Goal: Transaction & Acquisition: Purchase product/service

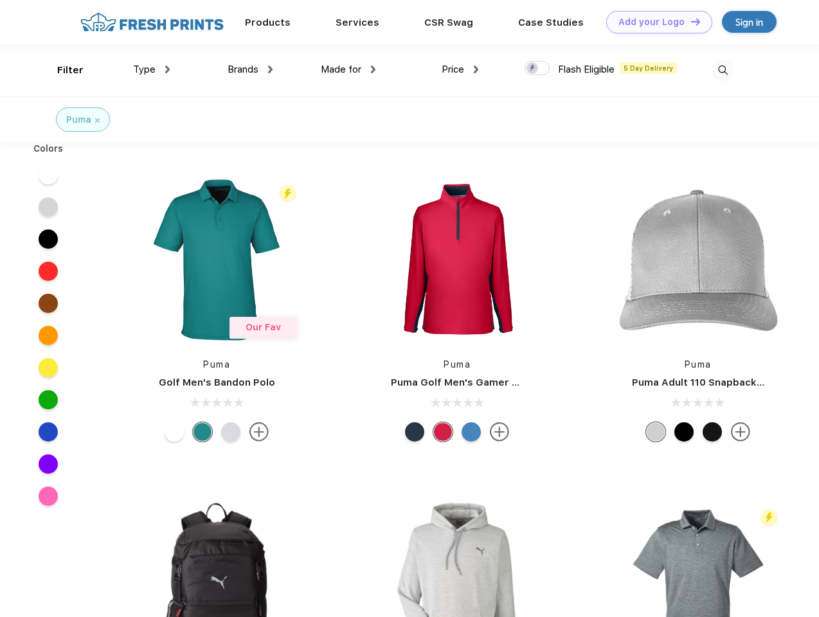
click at [654, 22] on link "Add your Logo Design Tool" at bounding box center [659, 22] width 106 height 22
click at [0, 0] on div "Design Tool" at bounding box center [0, 0] width 0 height 0
click at [689, 21] on link "Add your Logo Design Tool" at bounding box center [659, 22] width 106 height 22
click at [62, 70] on div "Filter" at bounding box center [70, 70] width 26 height 15
click at [152, 69] on span "Type" at bounding box center [144, 70] width 22 height 12
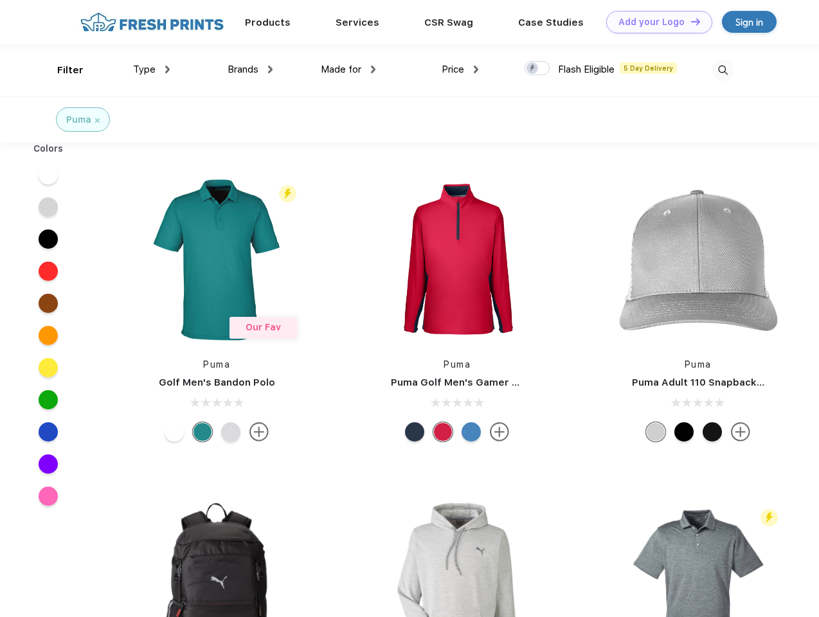
click at [250, 69] on span "Brands" at bounding box center [242, 70] width 31 height 12
click at [348, 69] on span "Made for" at bounding box center [341, 70] width 40 height 12
click at [460, 69] on span "Price" at bounding box center [452, 70] width 22 height 12
click at [537, 69] on div at bounding box center [536, 68] width 25 height 14
click at [533, 69] on input "checkbox" at bounding box center [528, 64] width 8 height 8
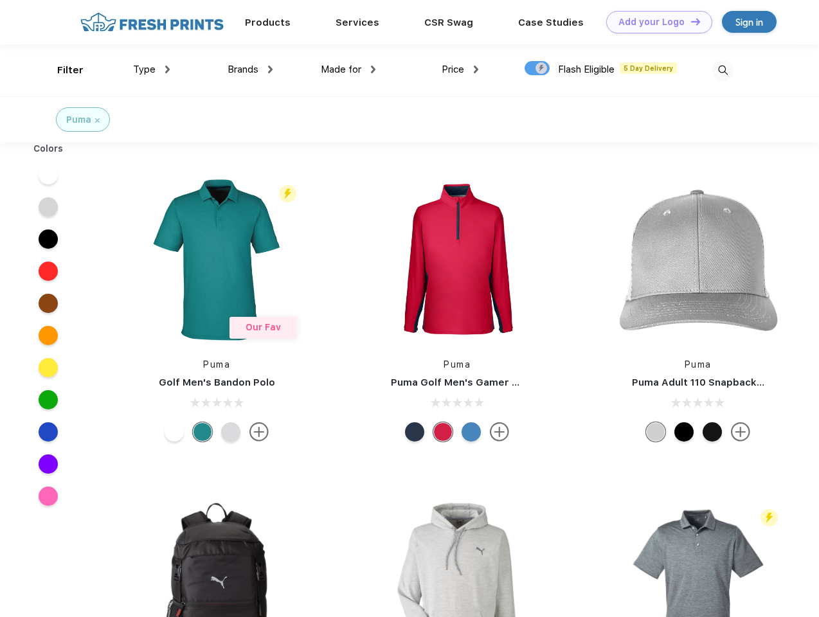
click at [722, 70] on img at bounding box center [722, 70] width 21 height 21
